Goal: Transaction & Acquisition: Subscribe to service/newsletter

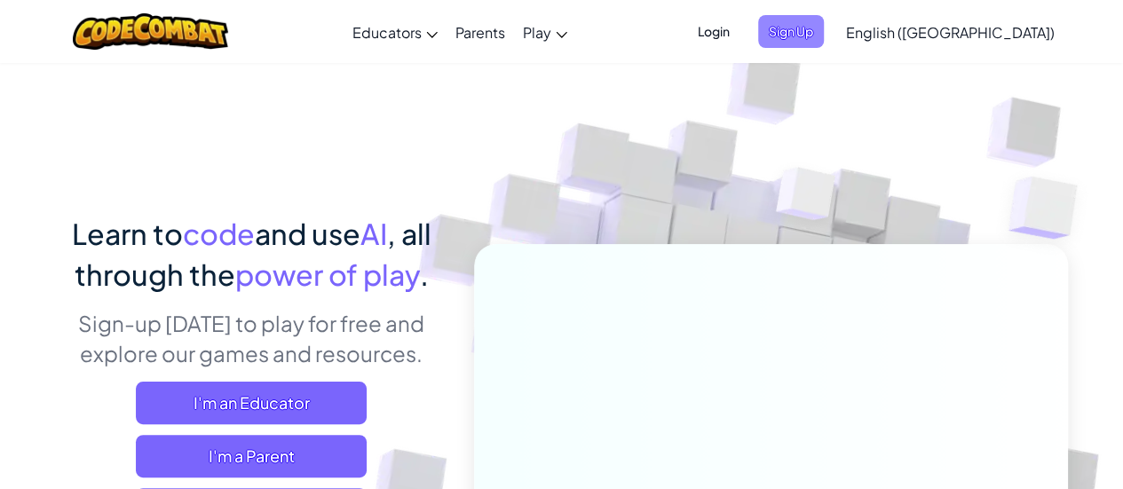
click at [824, 35] on span "Sign Up" at bounding box center [791, 31] width 66 height 33
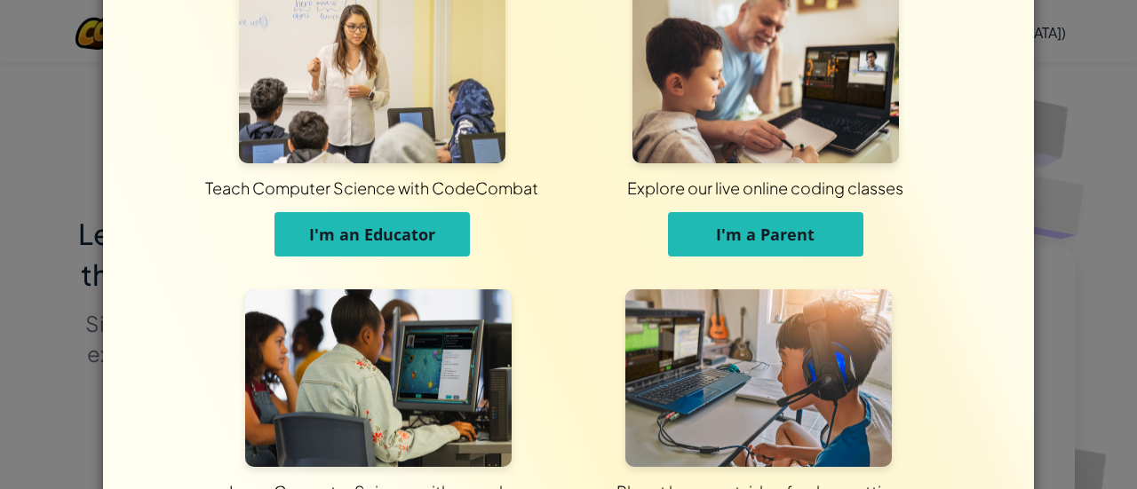
scroll to position [213, 0]
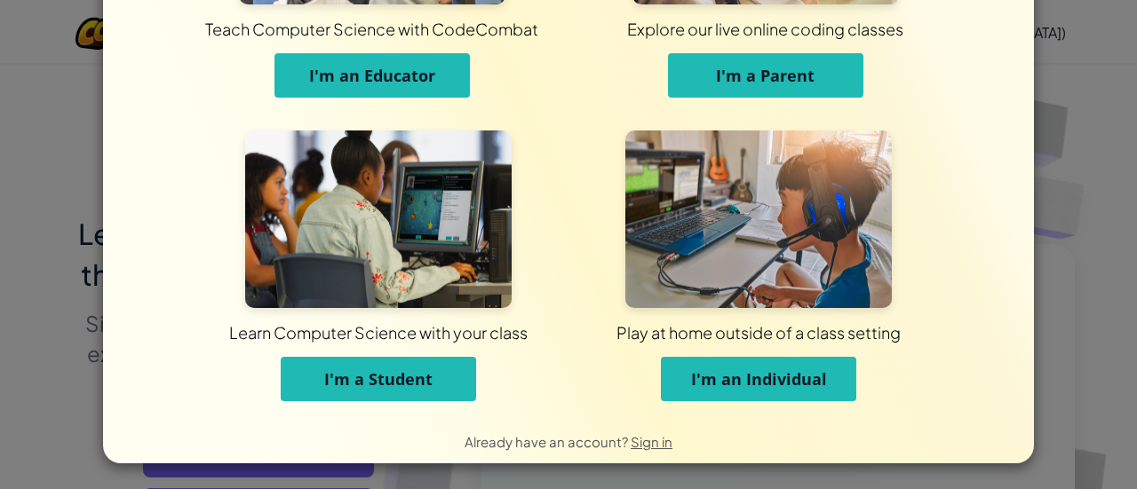
click at [441, 361] on button "I'm a Student" at bounding box center [378, 379] width 195 height 44
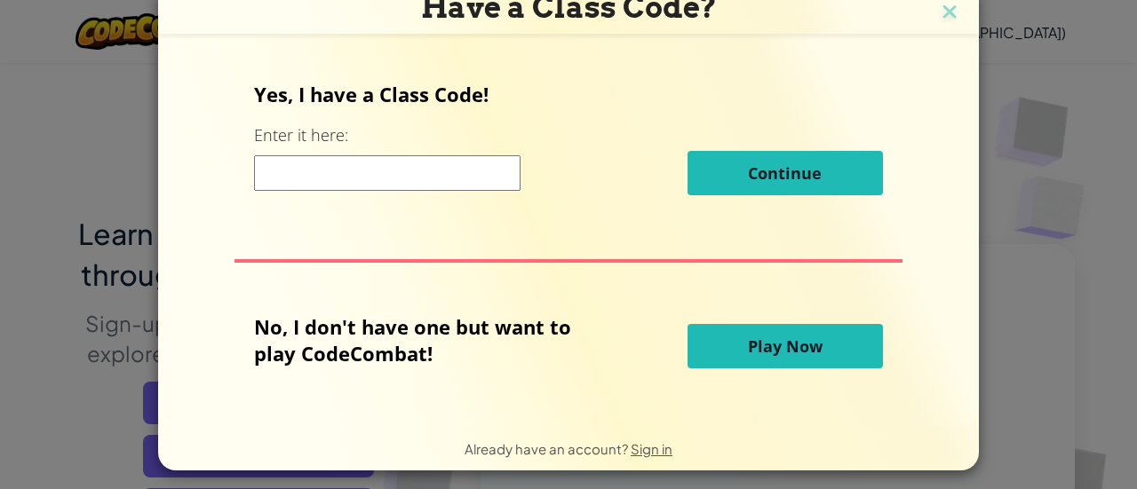
scroll to position [16, 0]
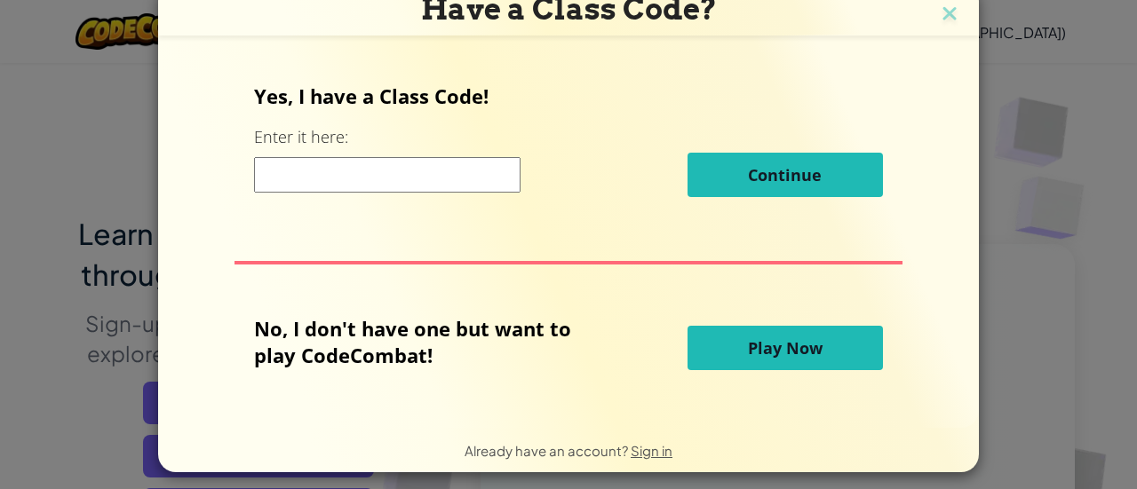
click at [690, 343] on button "Play Now" at bounding box center [784, 348] width 195 height 44
click at [695, 365] on button "Play Now" at bounding box center [784, 348] width 195 height 44
click at [706, 351] on button "Play Now" at bounding box center [784, 348] width 195 height 44
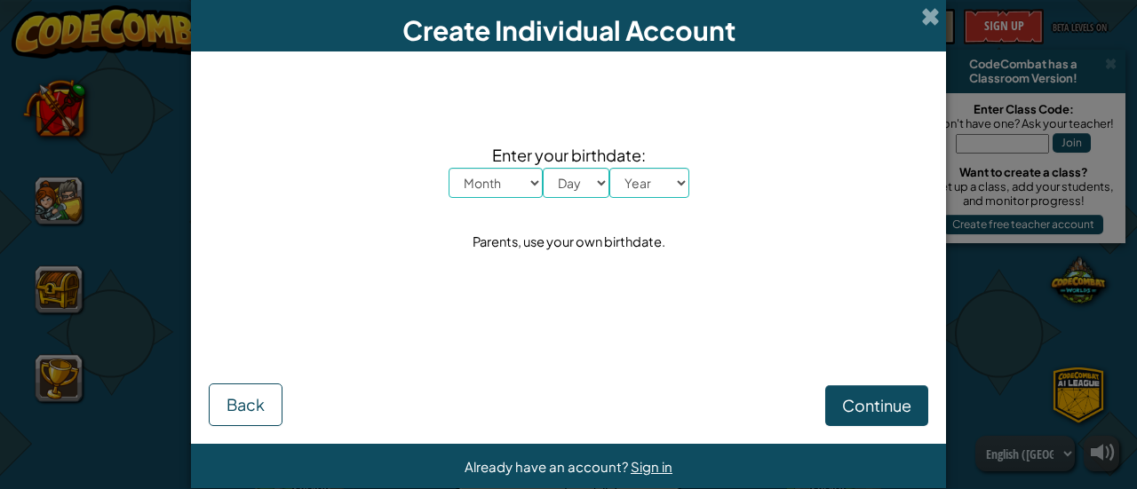
click at [491, 200] on div "Enter your birthdate: Month January February March April May June July August S…" at bounding box center [568, 198] width 719 height 259
click at [496, 191] on select "Month January February March April May June July August September October Novem…" at bounding box center [496, 183] width 94 height 30
select select "10"
click at [449, 168] on select "Month January February March April May June July August September October Novem…" at bounding box center [496, 183] width 94 height 30
click at [565, 199] on div "Enter your birthdate: Month January February March April May June July August S…" at bounding box center [568, 198] width 719 height 259
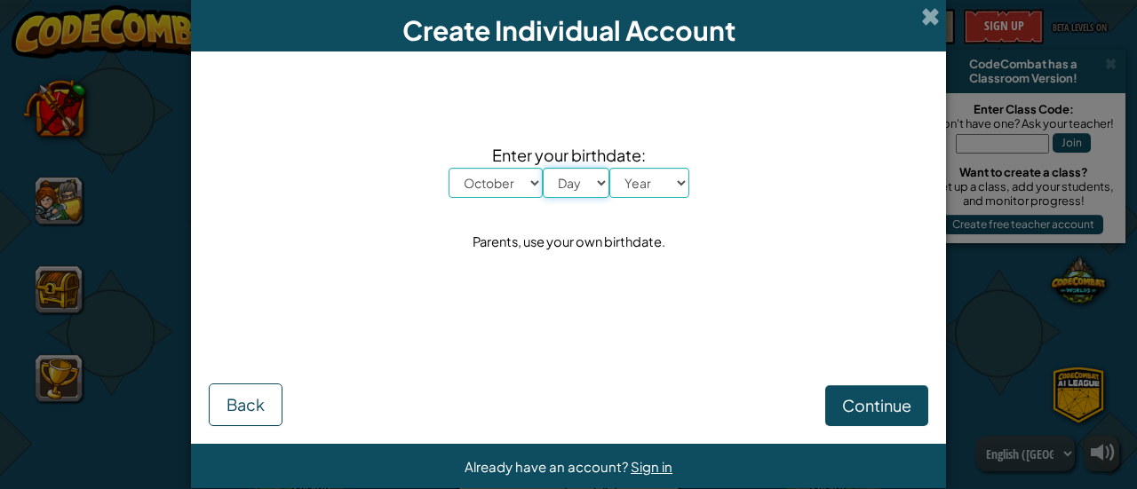
click at [564, 193] on select "Day 1 2 3 4 5 6 7 8 9 10 11 12 13 14 15 16 17 18 19 20 21 22 23 24 25 26 27 28 …" at bounding box center [576, 183] width 67 height 30
select select "22"
click at [543, 168] on select "Day 1 2 3 4 5 6 7 8 9 10 11 12 13 14 15 16 17 18 19 20 21 22 23 24 25 26 27 28 …" at bounding box center [576, 183] width 67 height 30
click at [645, 184] on select "Year 2025 2024 2023 2022 2021 2020 2019 2018 2017 2016 2015 2014 2013 2012 2011…" at bounding box center [649, 183] width 80 height 30
select select "2007"
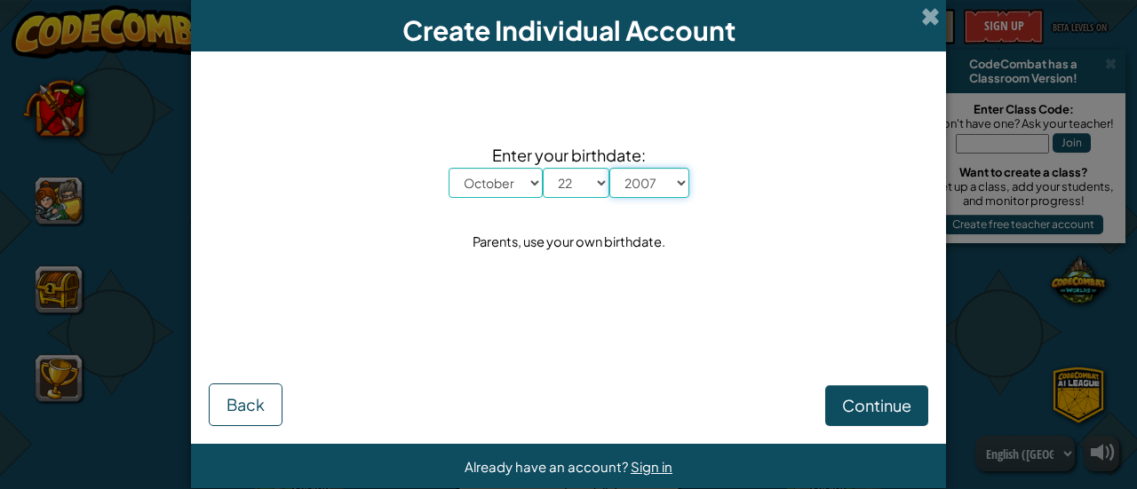
click at [609, 168] on select "Year 2025 2024 2023 2022 2021 2020 2019 2018 2017 2016 2015 2014 2013 2012 2011…" at bounding box center [649, 183] width 80 height 30
click at [843, 413] on span "Continue" at bounding box center [876, 405] width 69 height 20
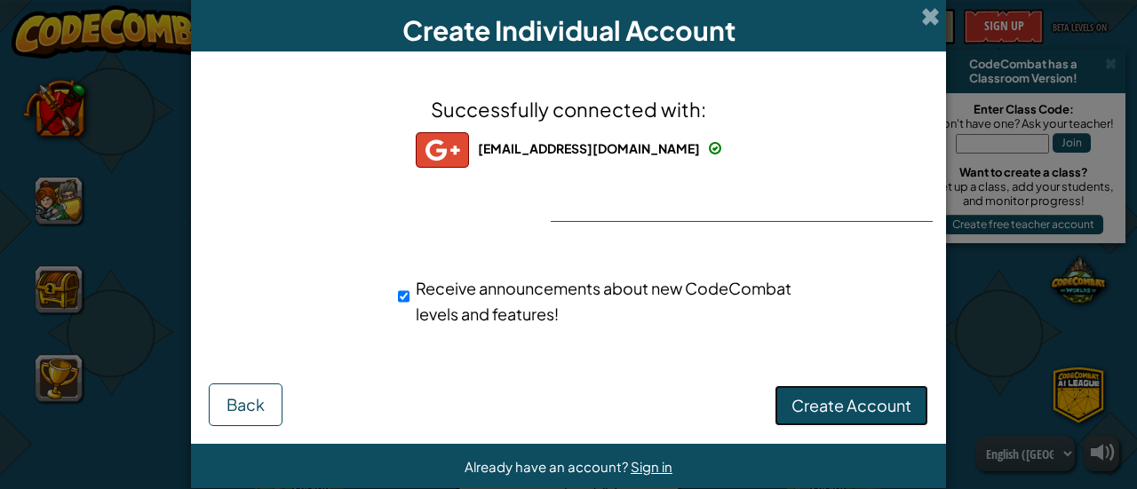
click at [868, 419] on button "Create Account" at bounding box center [851, 405] width 154 height 41
click at [857, 406] on button "Create Account" at bounding box center [851, 405] width 154 height 41
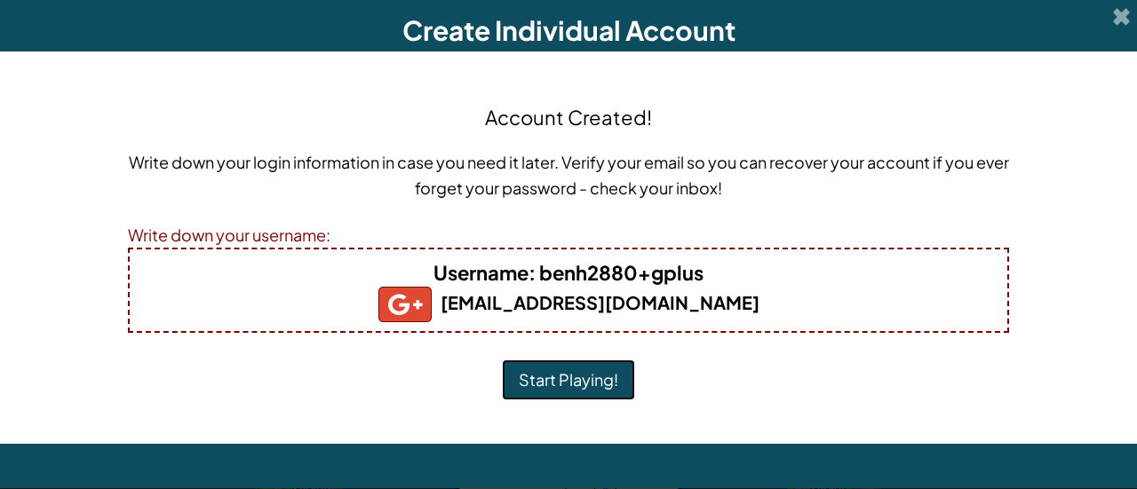
click at [592, 362] on button "Start Playing!" at bounding box center [568, 380] width 133 height 41
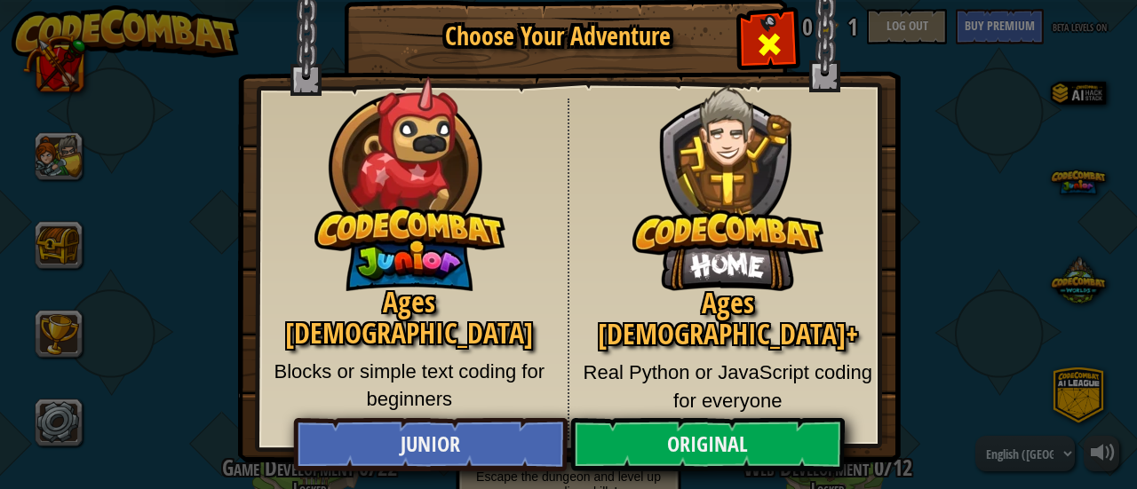
click at [760, 55] on span "Close modal" at bounding box center [769, 44] width 28 height 28
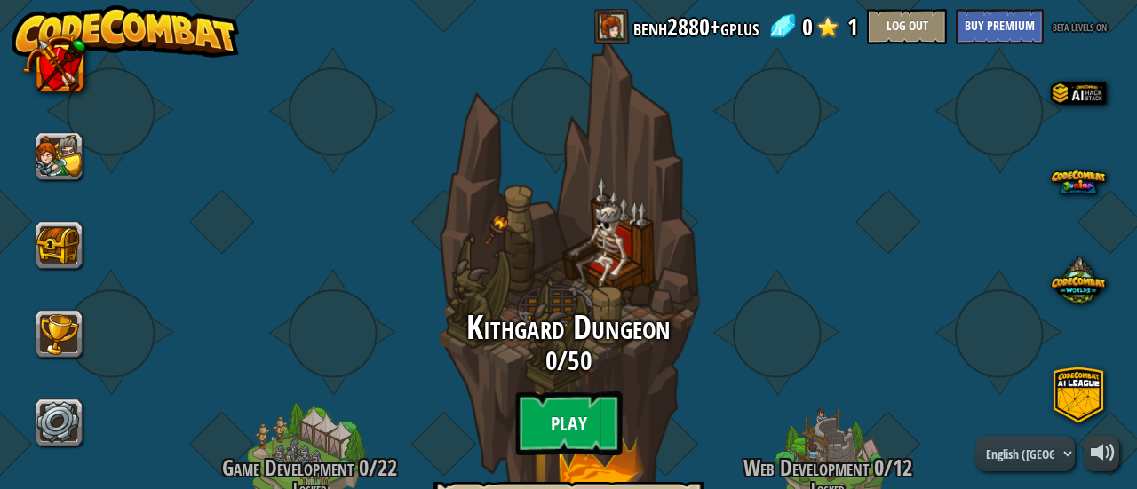
click at [554, 439] on btn "Play" at bounding box center [568, 424] width 107 height 64
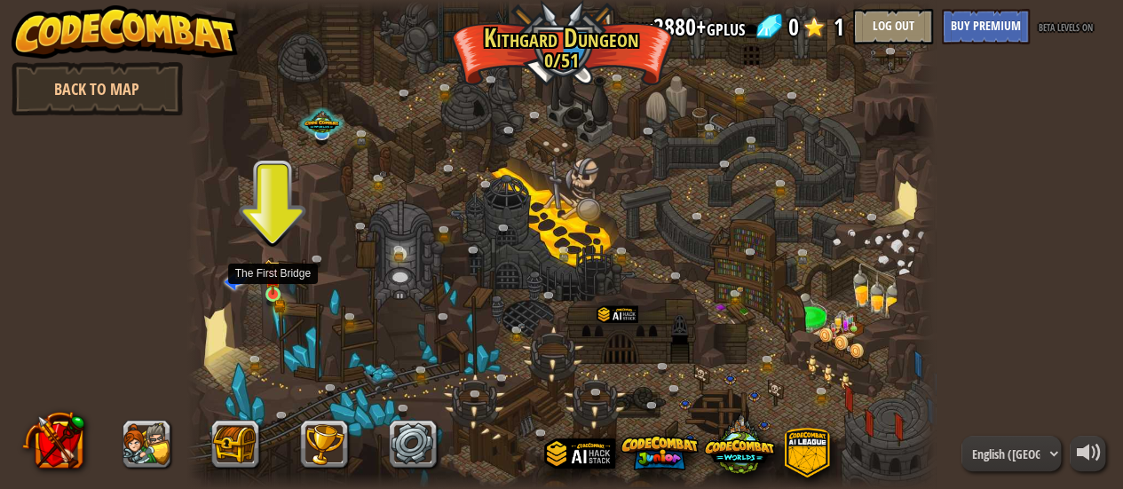
click at [273, 292] on img at bounding box center [273, 277] width 16 height 36
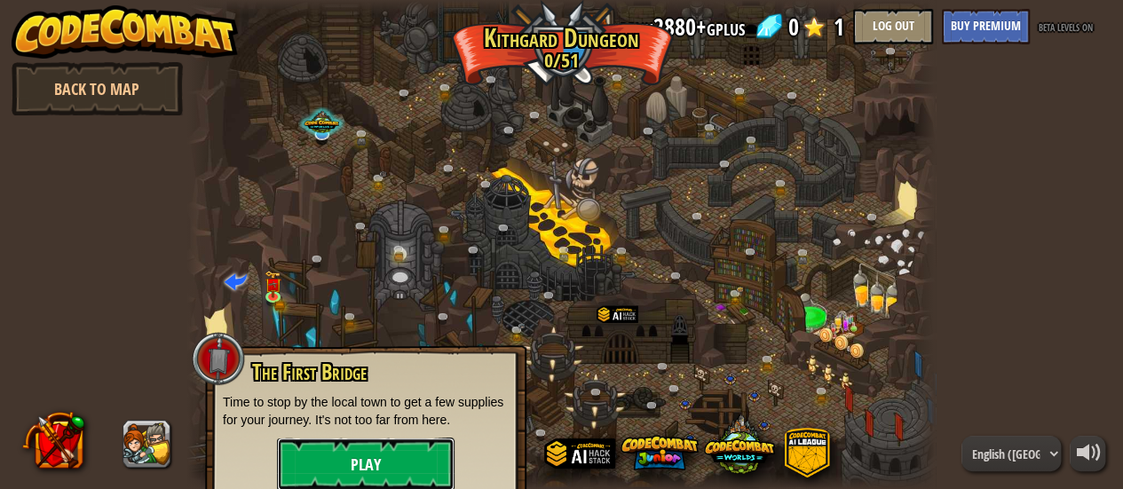
click at [395, 445] on button "Play" at bounding box center [366, 464] width 178 height 53
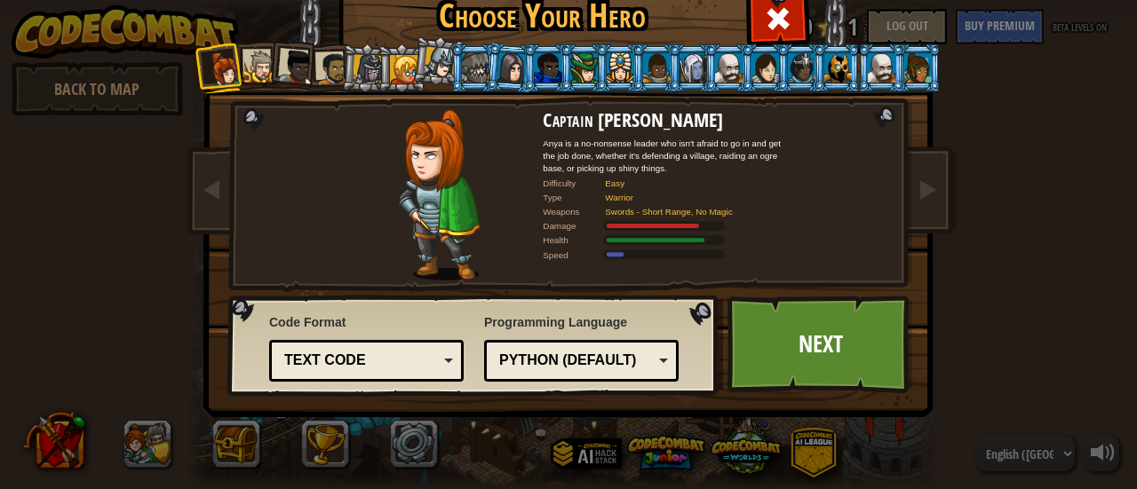
click at [397, 357] on div "Text code" at bounding box center [361, 361] width 154 height 20
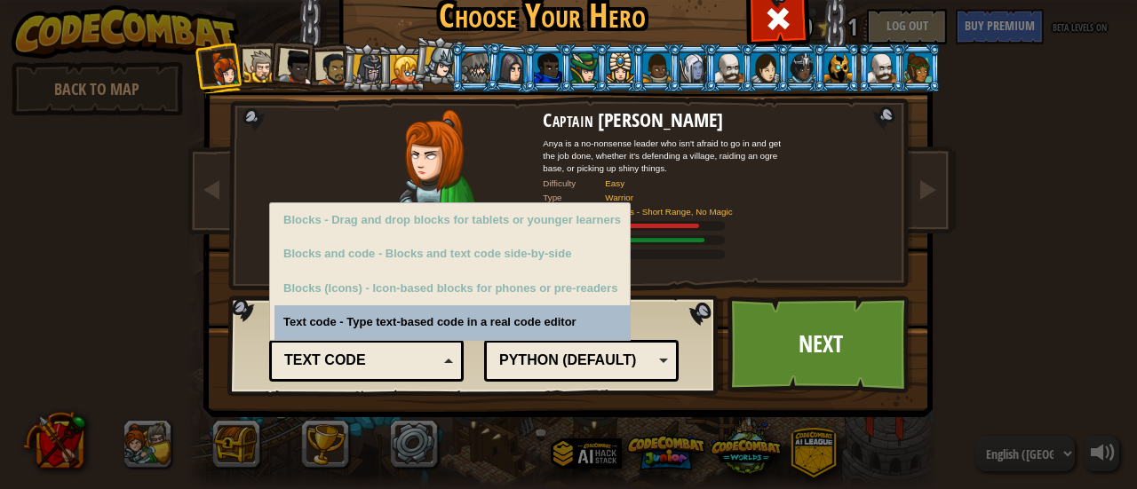
click at [400, 358] on div "Text code" at bounding box center [361, 361] width 154 height 20
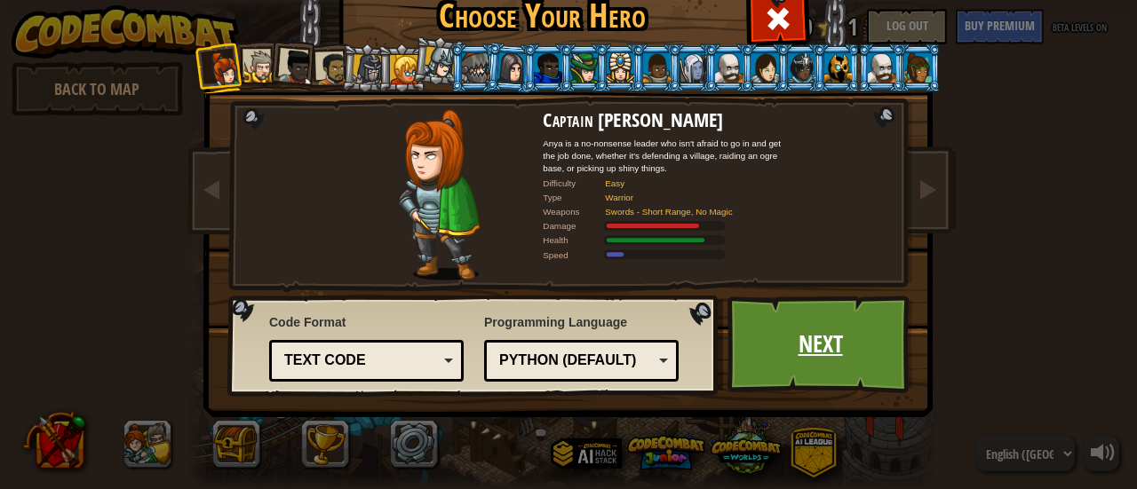
click at [792, 338] on link "Next" at bounding box center [820, 345] width 186 height 98
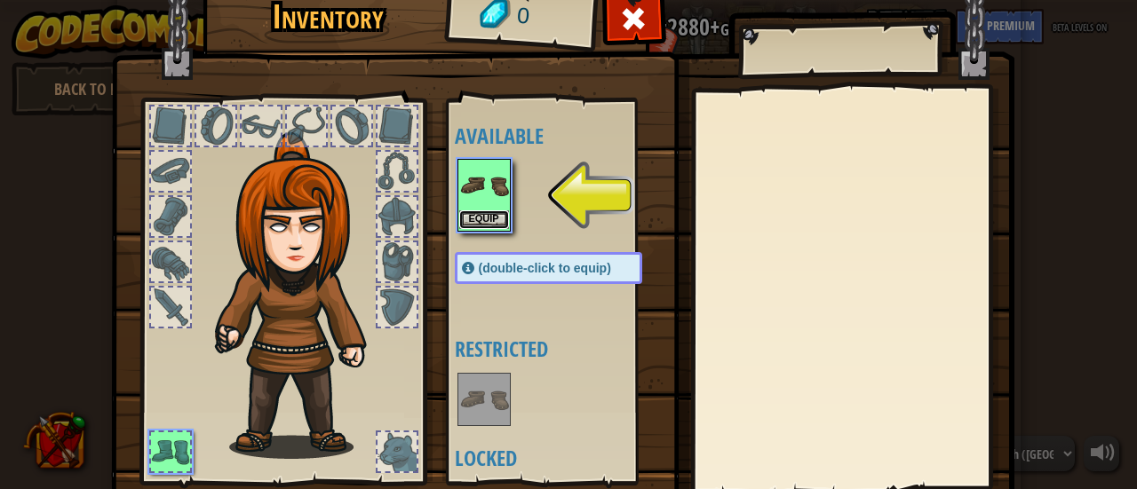
click at [474, 215] on button "Equip" at bounding box center [484, 219] width 50 height 19
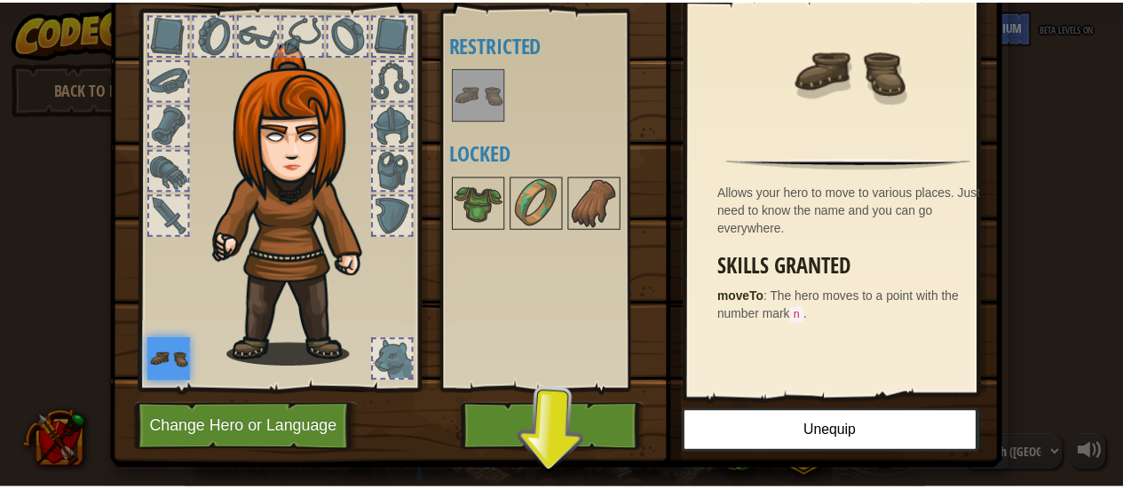
scroll to position [123, 0]
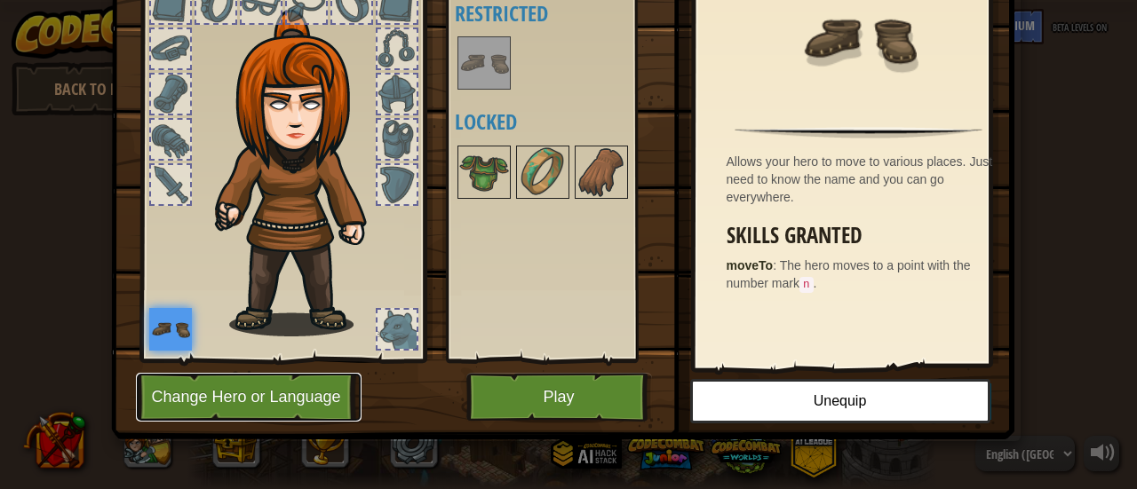
click at [309, 380] on button "Change Hero or Language" at bounding box center [249, 397] width 226 height 49
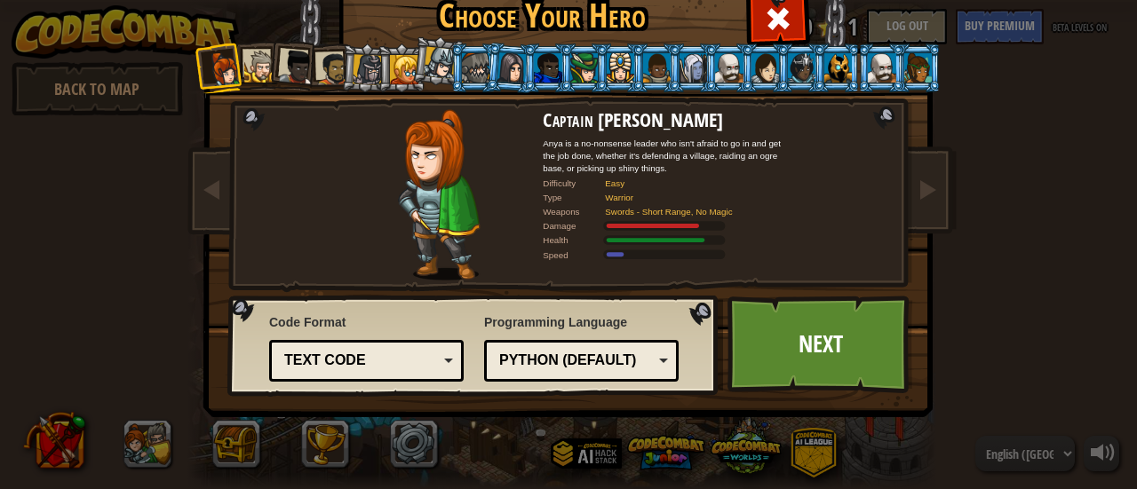
click at [457, 191] on img at bounding box center [439, 194] width 82 height 171
click at [288, 67] on div at bounding box center [297, 68] width 36 height 36
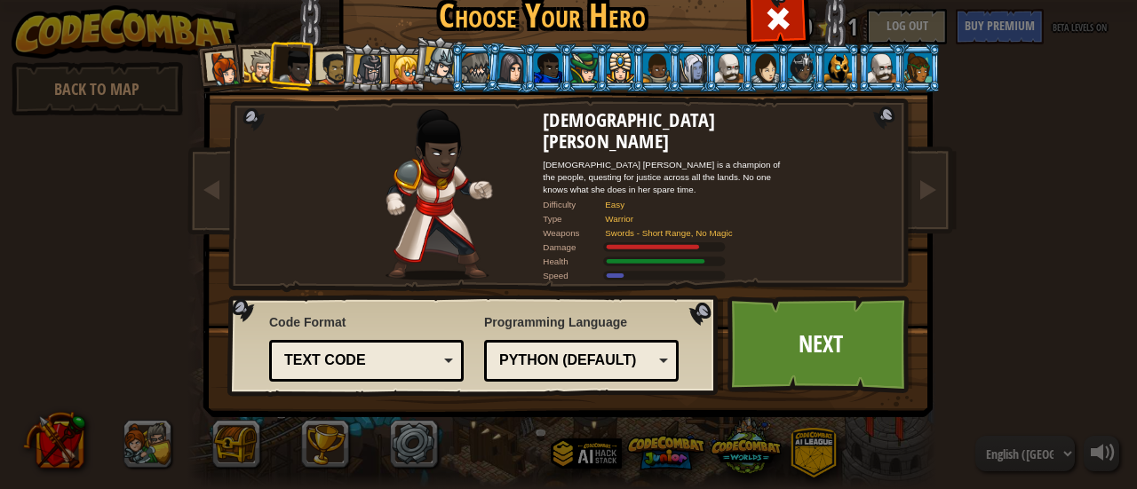
click at [377, 74] on li at bounding box center [401, 68] width 48 height 49
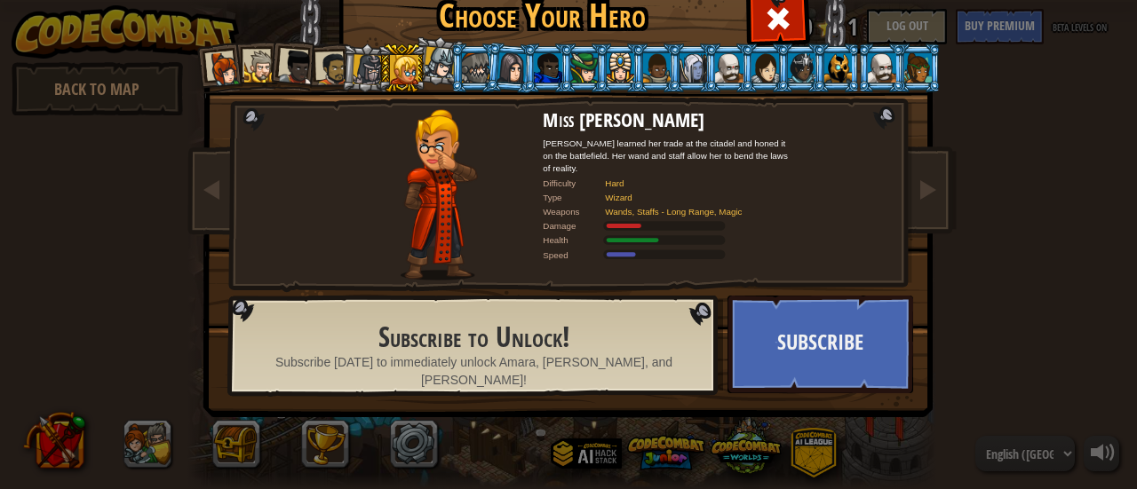
click at [377, 72] on li at bounding box center [401, 68] width 48 height 49
click at [353, 65] on div at bounding box center [368, 69] width 30 height 30
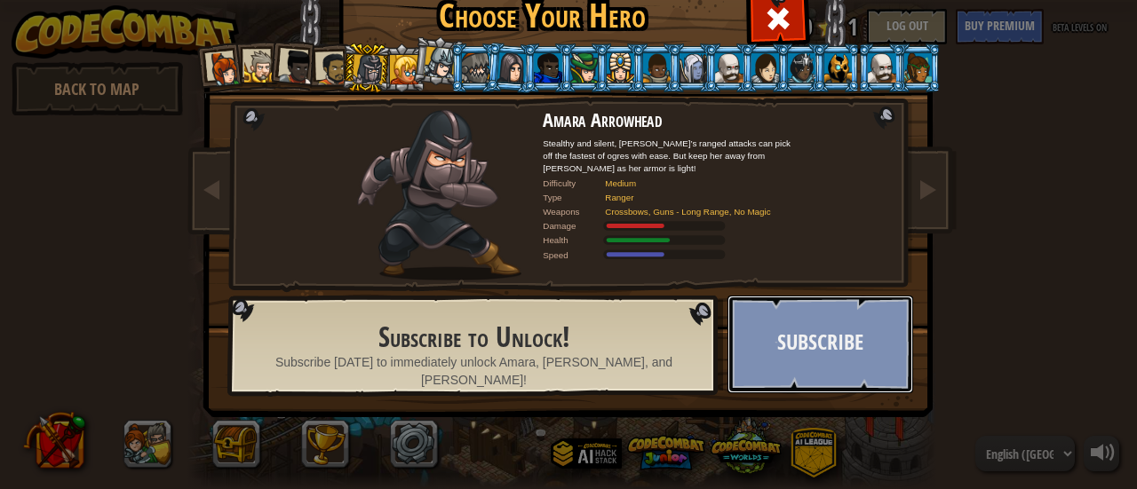
click at [853, 336] on button "Subscribe" at bounding box center [820, 345] width 186 height 98
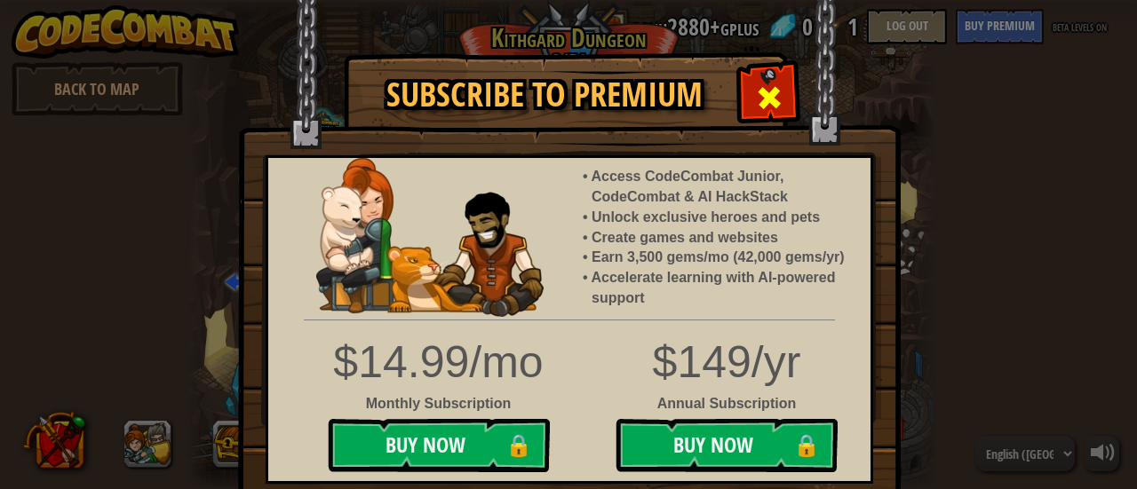
click at [774, 107] on span at bounding box center [769, 97] width 28 height 28
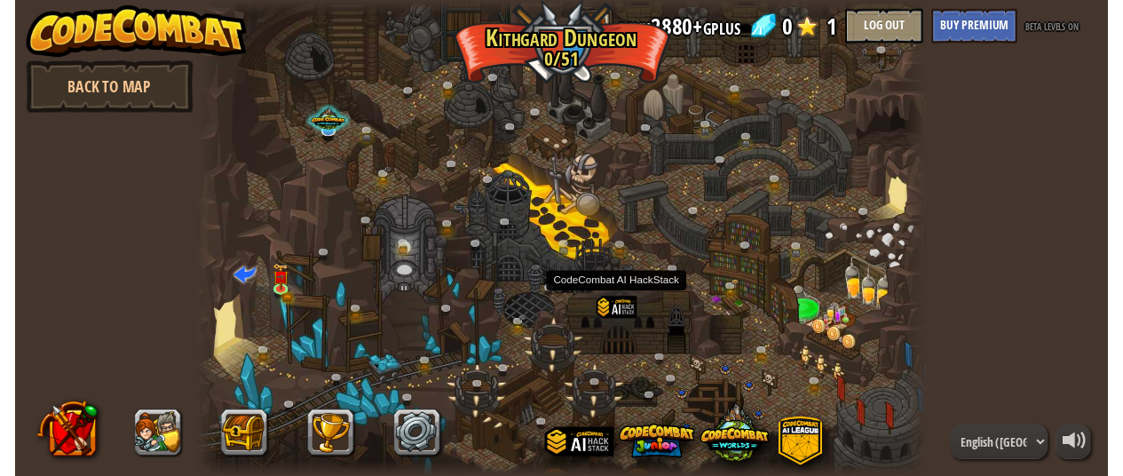
scroll to position [2, 0]
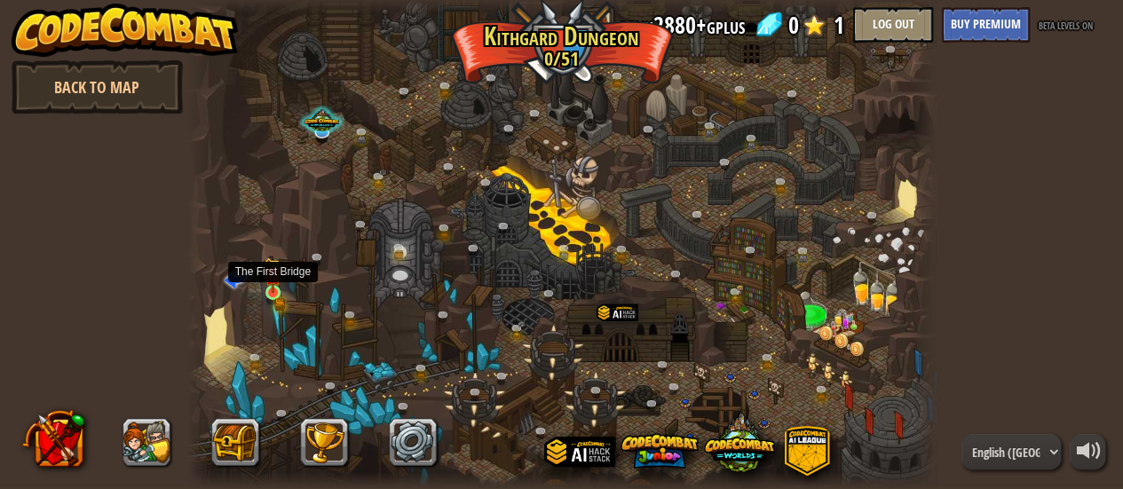
click at [281, 290] on img at bounding box center [273, 276] width 16 height 36
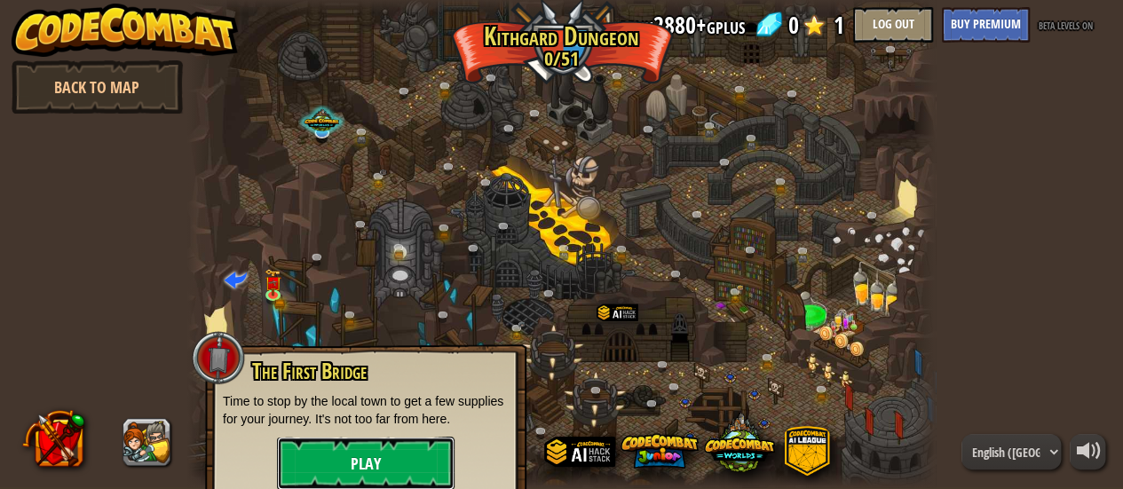
click at [378, 450] on button "Play" at bounding box center [366, 463] width 178 height 53
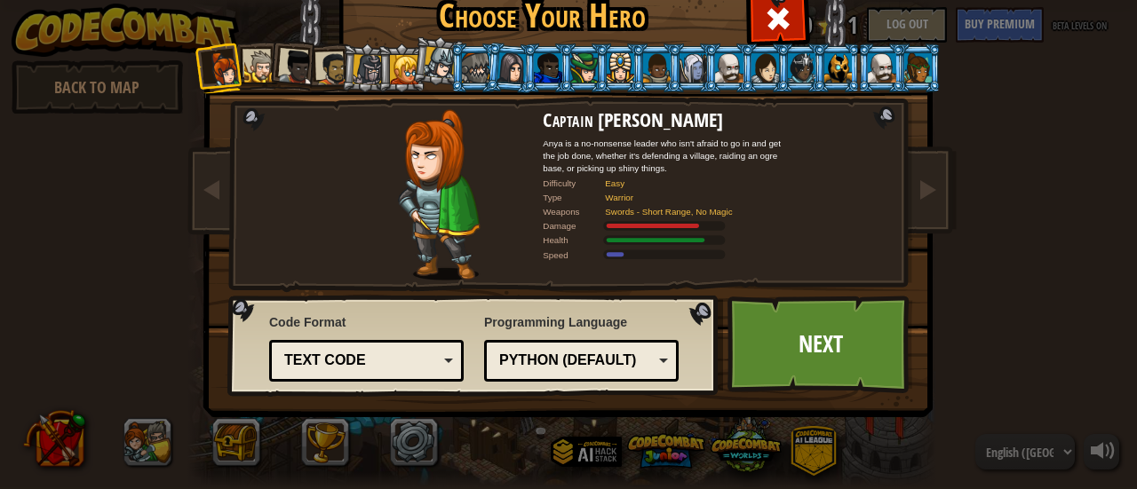
click at [295, 76] on div at bounding box center [297, 68] width 36 height 36
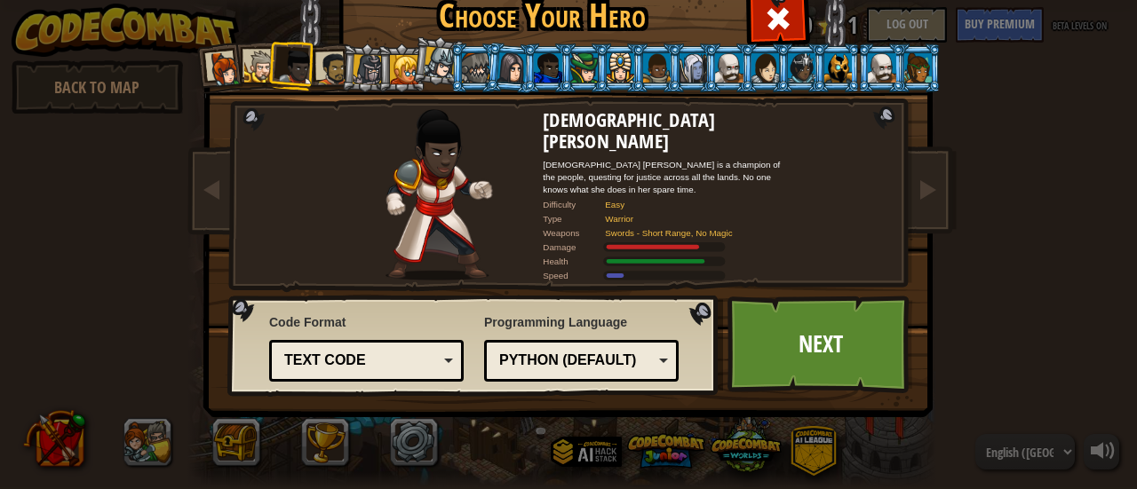
click at [321, 71] on div at bounding box center [332, 68] width 33 height 33
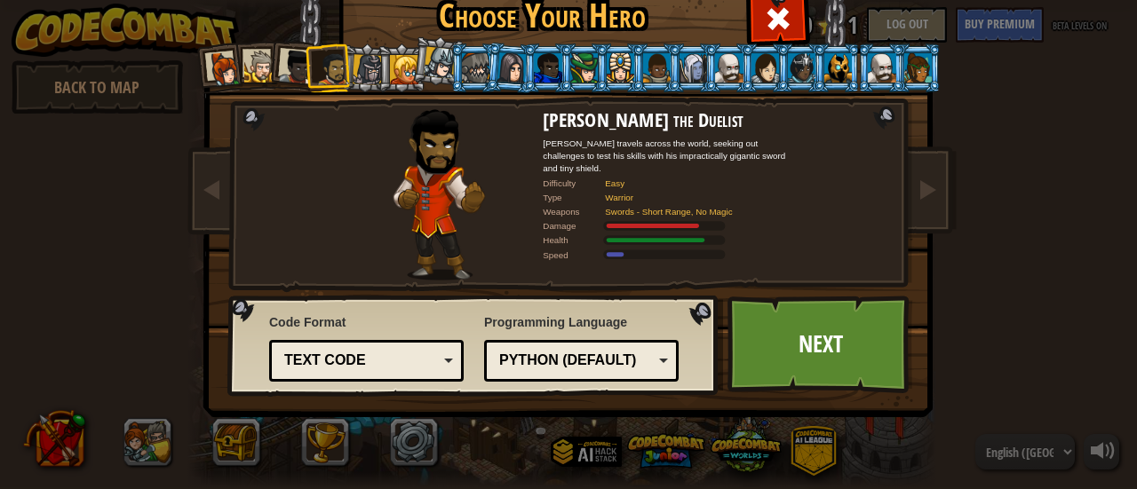
click at [260, 56] on div at bounding box center [260, 67] width 33 height 33
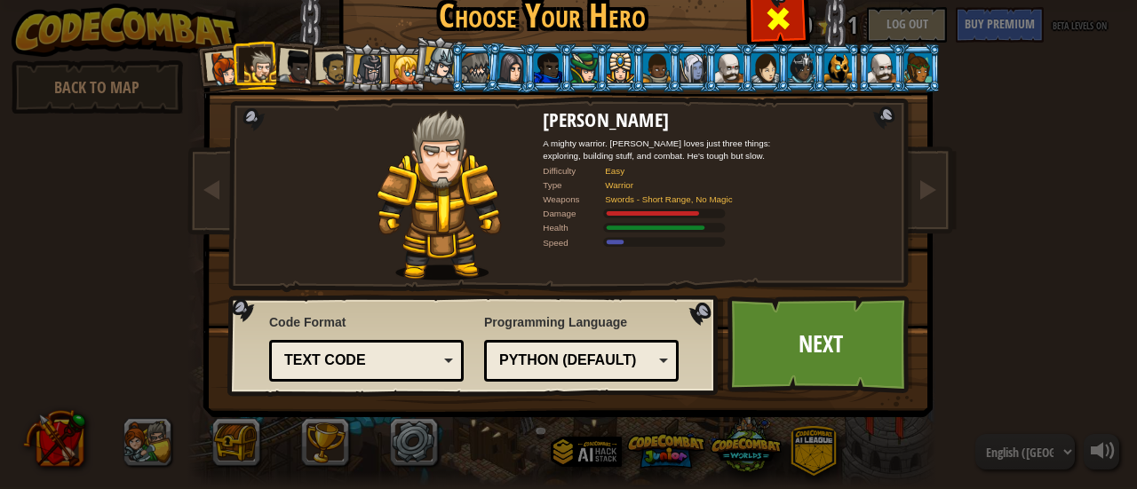
click at [782, 12] on span at bounding box center [778, 18] width 28 height 28
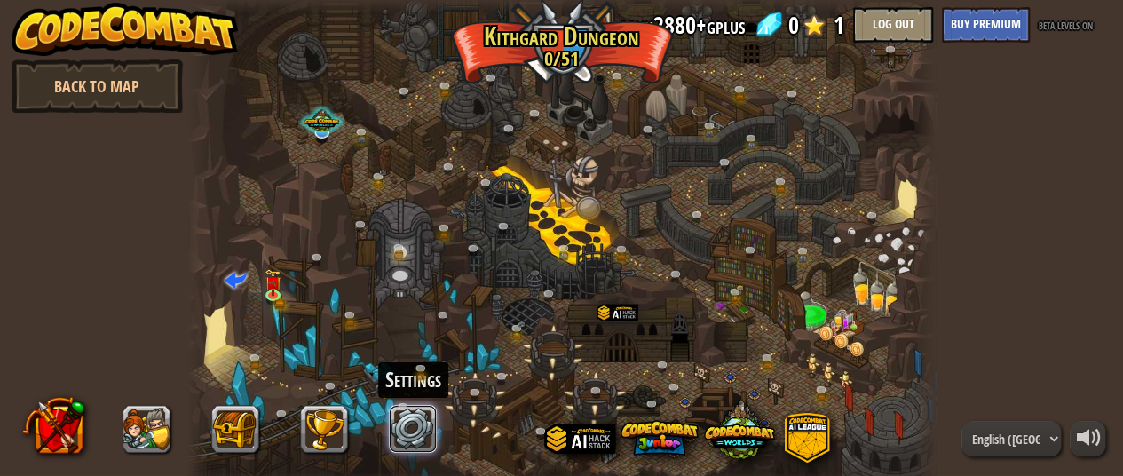
click at [406, 429] on link at bounding box center [413, 429] width 48 height 48
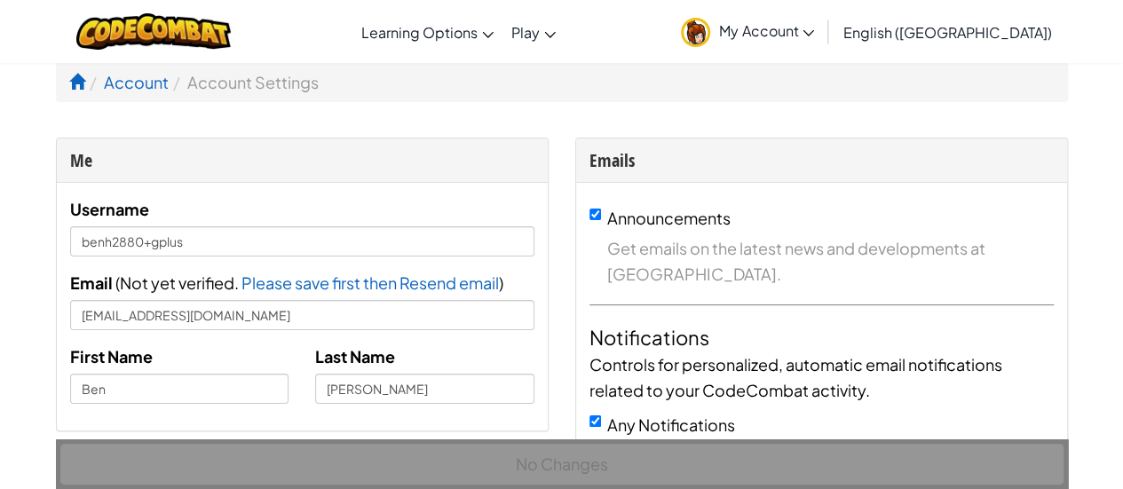
click at [85, 83] on li "Account" at bounding box center [126, 82] width 83 height 26
click at [83, 83] on span at bounding box center [77, 82] width 16 height 16
